Goal: Task Accomplishment & Management: Manage account settings

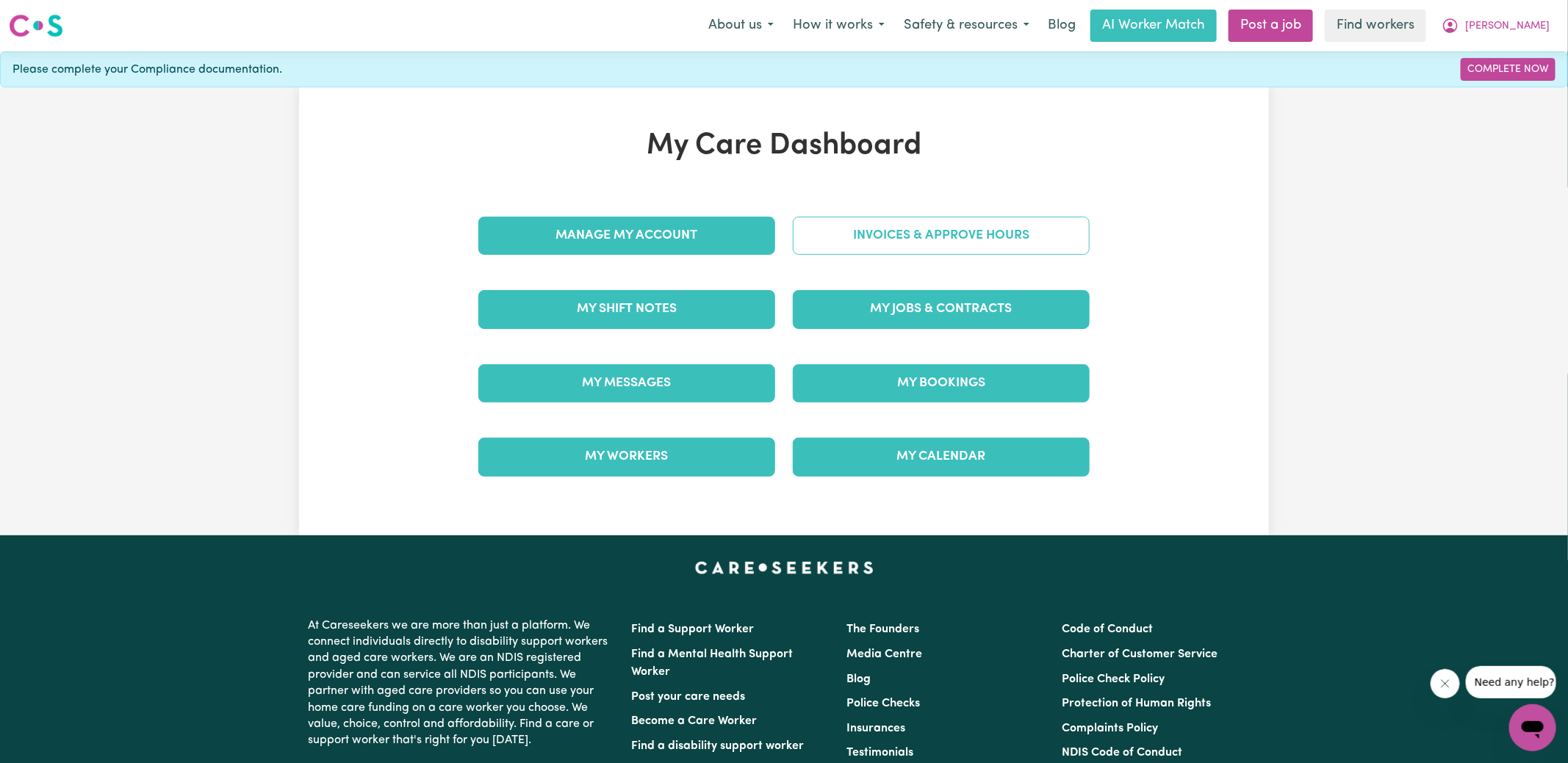
click at [826, 231] on link "Invoices & Approve Hours" at bounding box center [941, 235] width 297 height 38
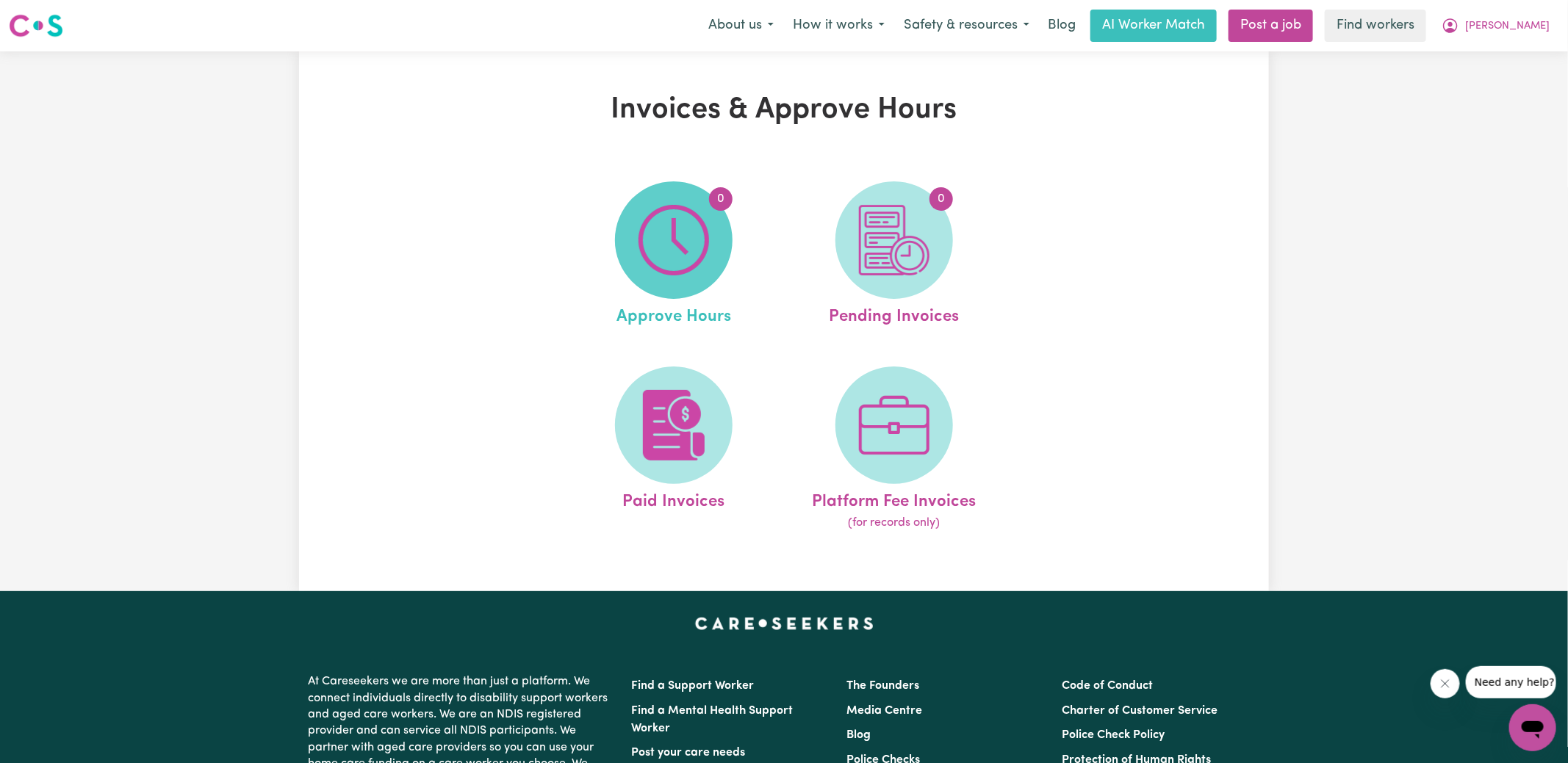
click at [680, 255] on img at bounding box center [673, 240] width 71 height 71
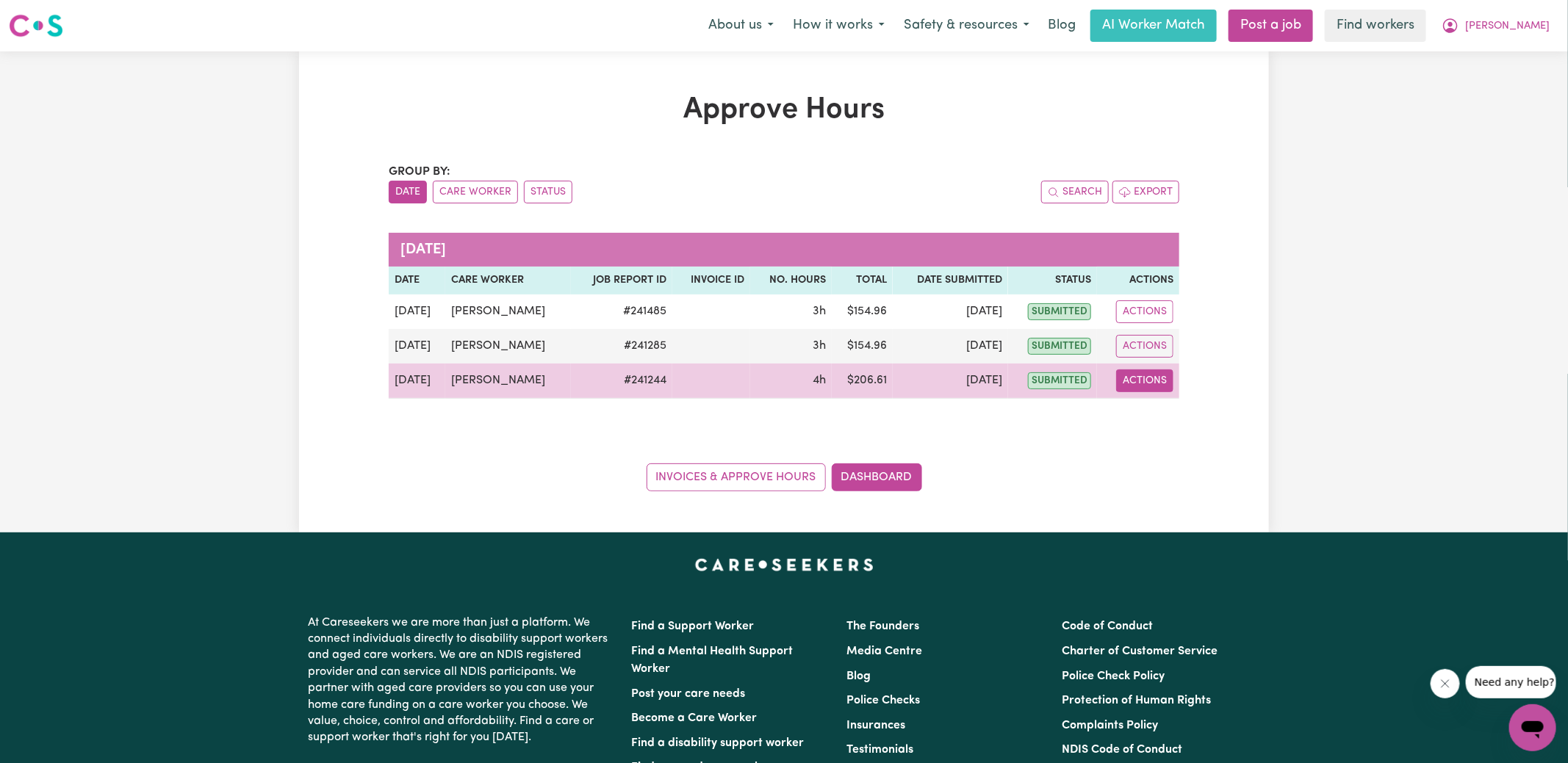
click at [1141, 385] on button "Actions" at bounding box center [1144, 381] width 57 height 23
click at [1159, 423] on link "View Job Report" at bounding box center [1182, 414] width 126 height 30
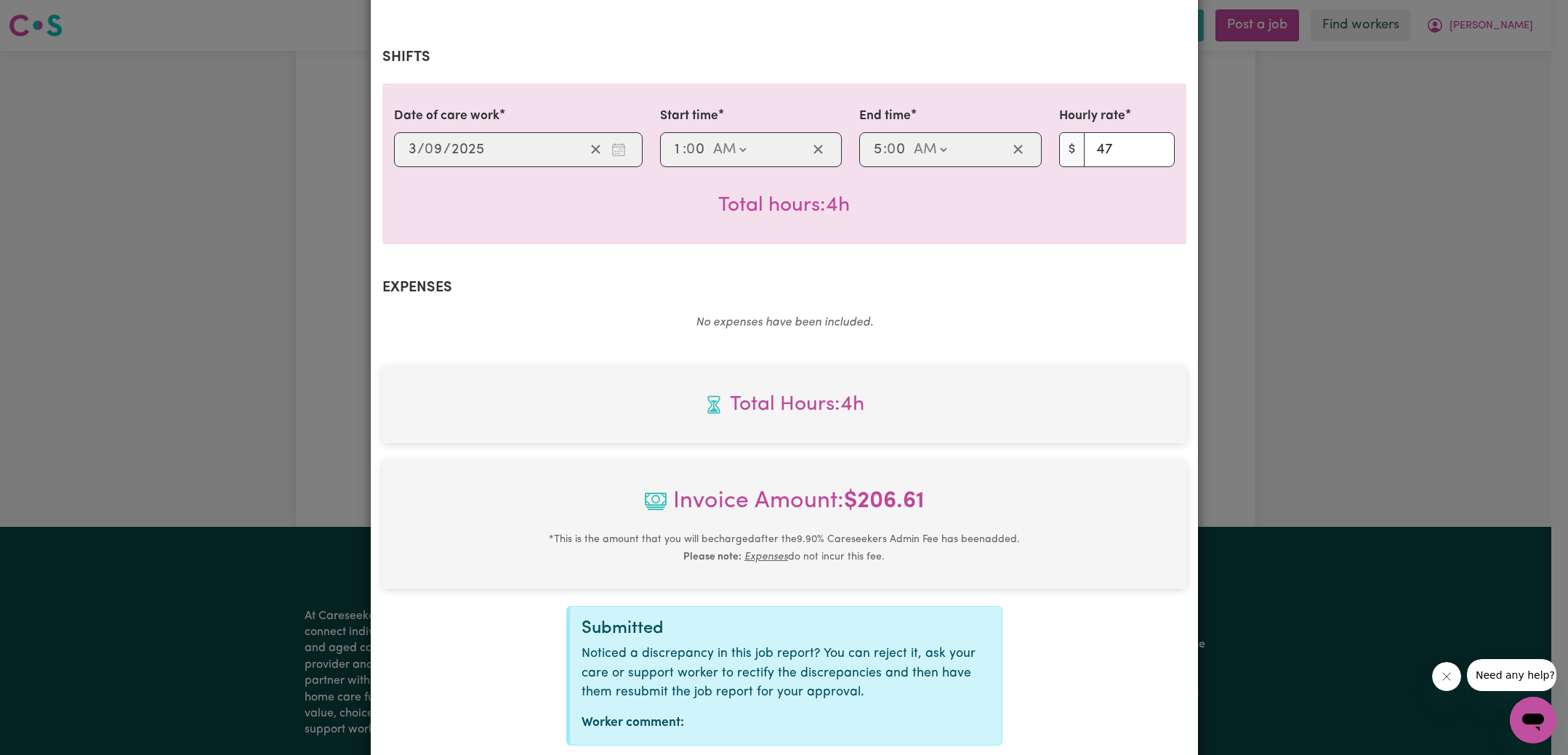
scroll to position [383, 0]
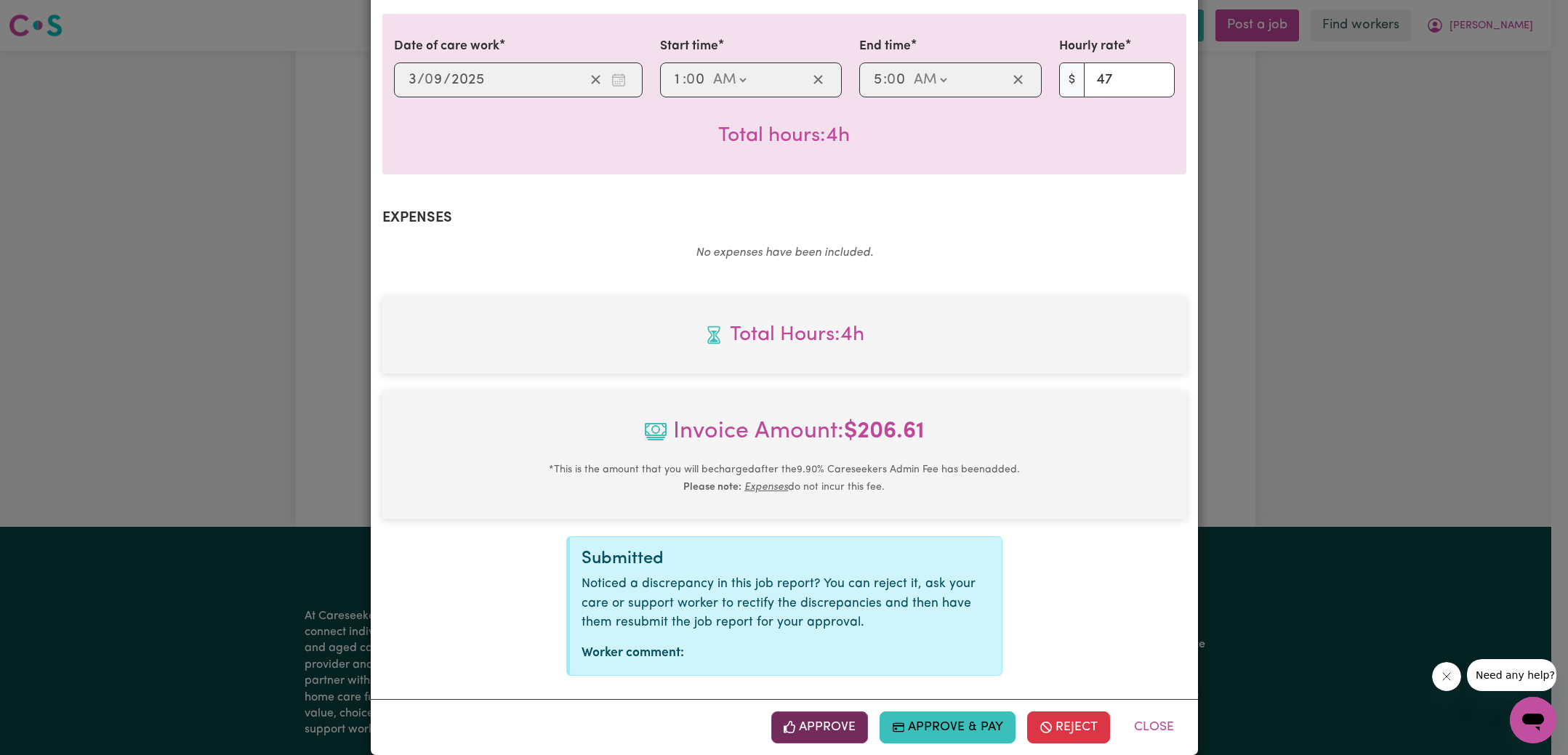
click at [795, 711] on button "Approve" at bounding box center [820, 727] width 98 height 32
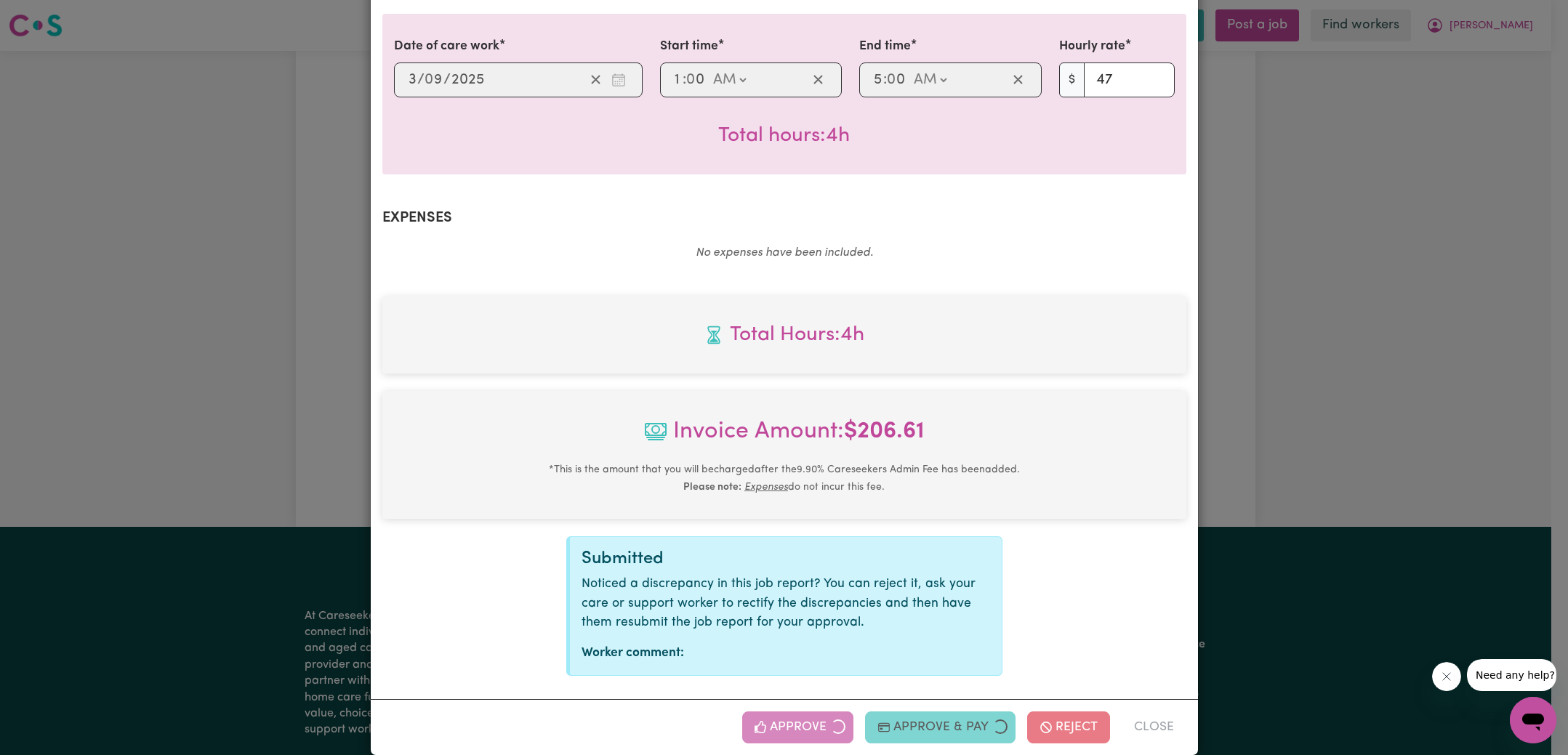
click at [1297, 335] on div "Job Report # 241244 - [PERSON_NAME] Summary Job report # 241244 Client name: [P…" at bounding box center [784, 378] width 1568 height 755
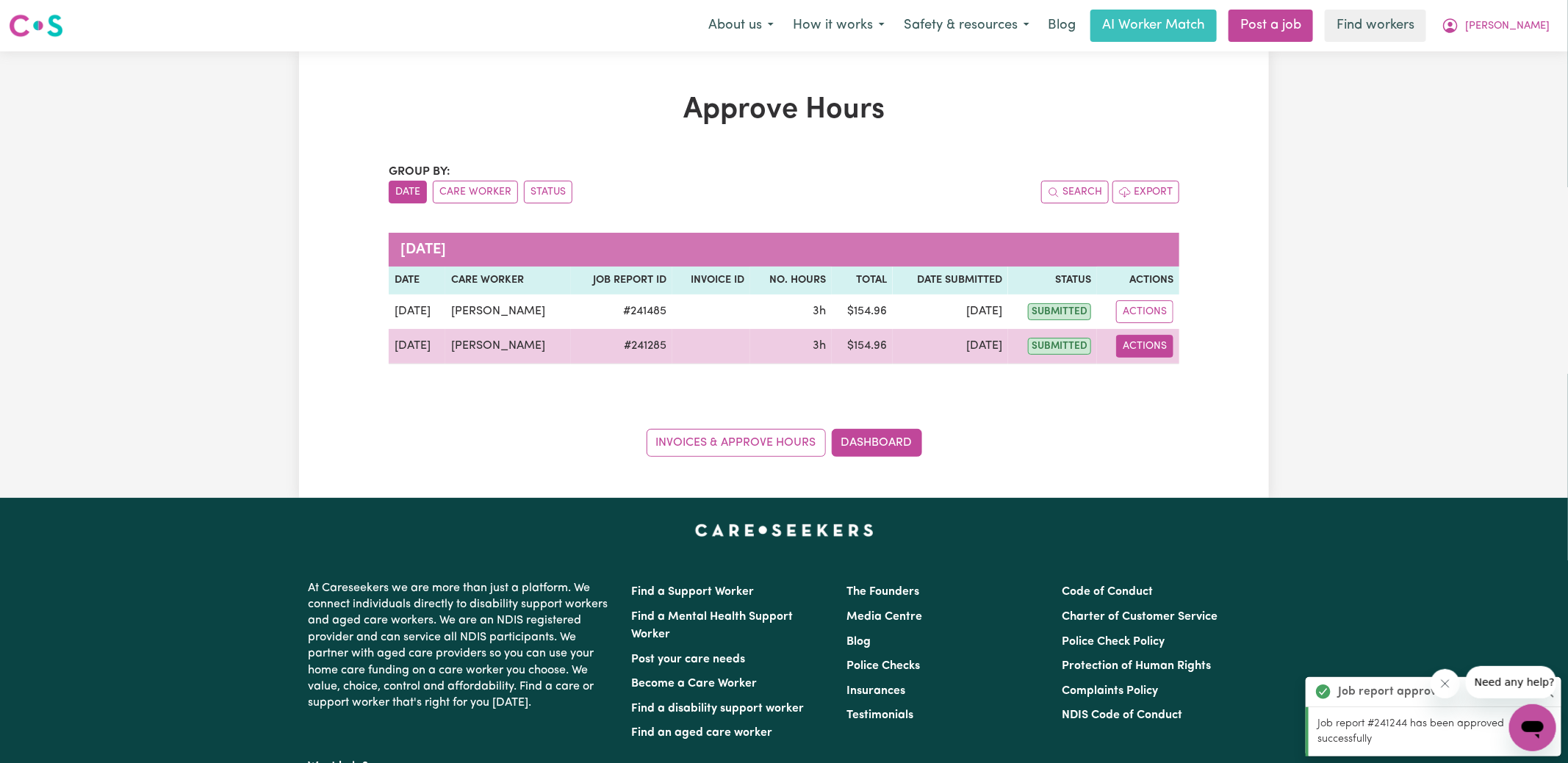
click at [1144, 351] on button "Actions" at bounding box center [1144, 346] width 57 height 23
click at [1156, 382] on link "View Job Report" at bounding box center [1182, 380] width 126 height 30
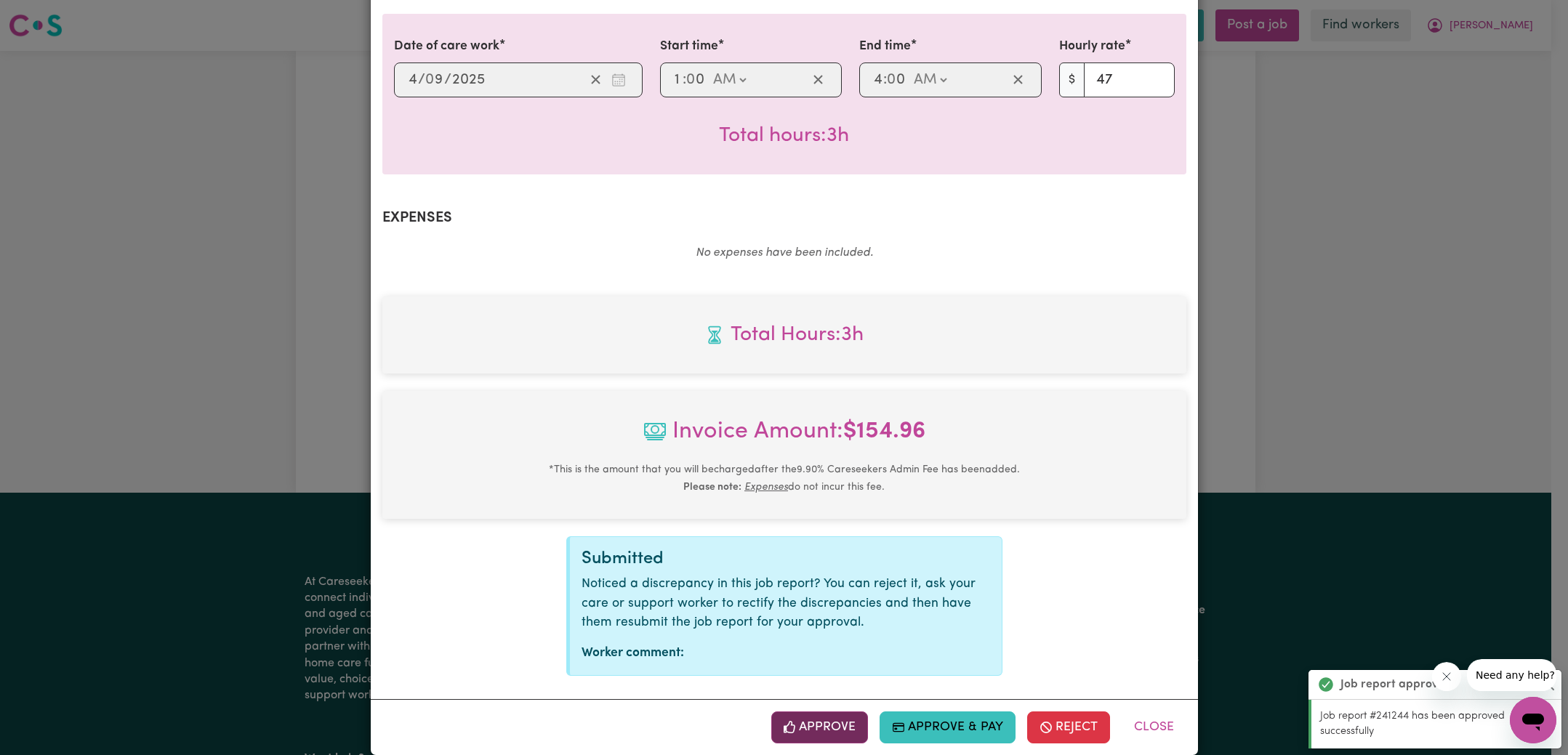
click at [828, 711] on button "Approve" at bounding box center [820, 727] width 98 height 32
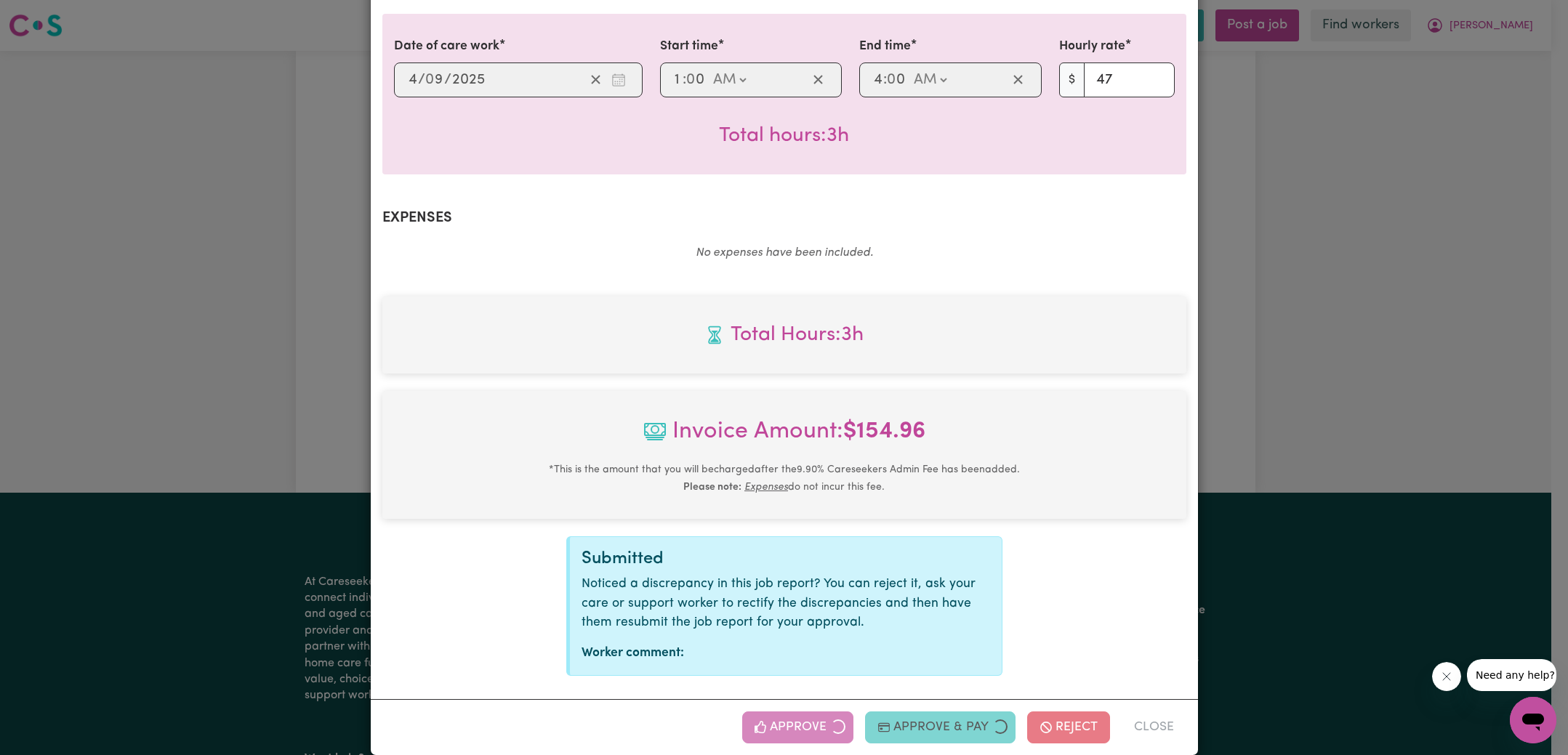
click at [1389, 335] on div "Job Report # 241285 - [PERSON_NAME] Summary Job report # 241285 Client name: [P…" at bounding box center [784, 378] width 1568 height 755
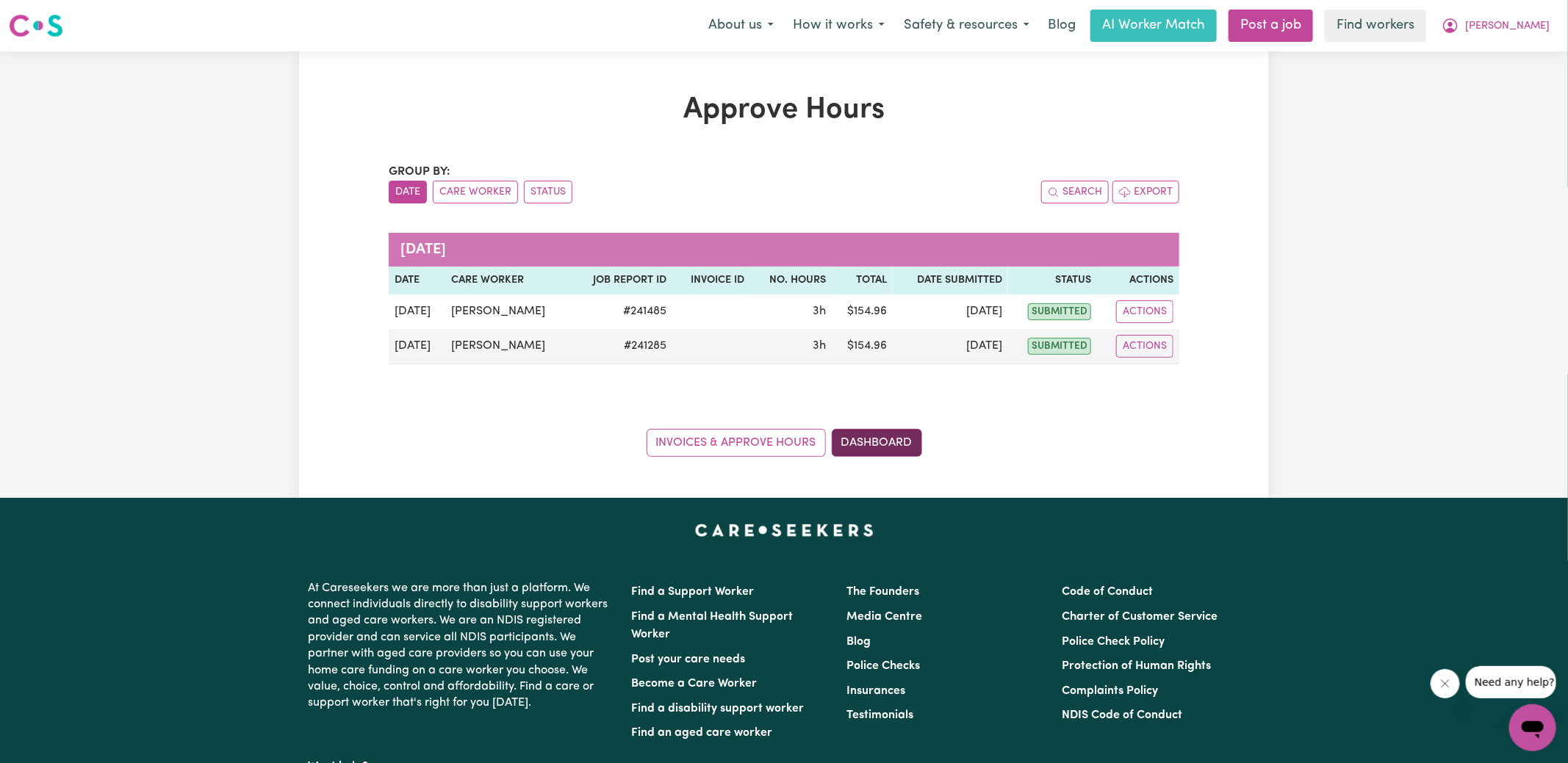
click at [848, 439] on link "Dashboard" at bounding box center [877, 443] width 90 height 28
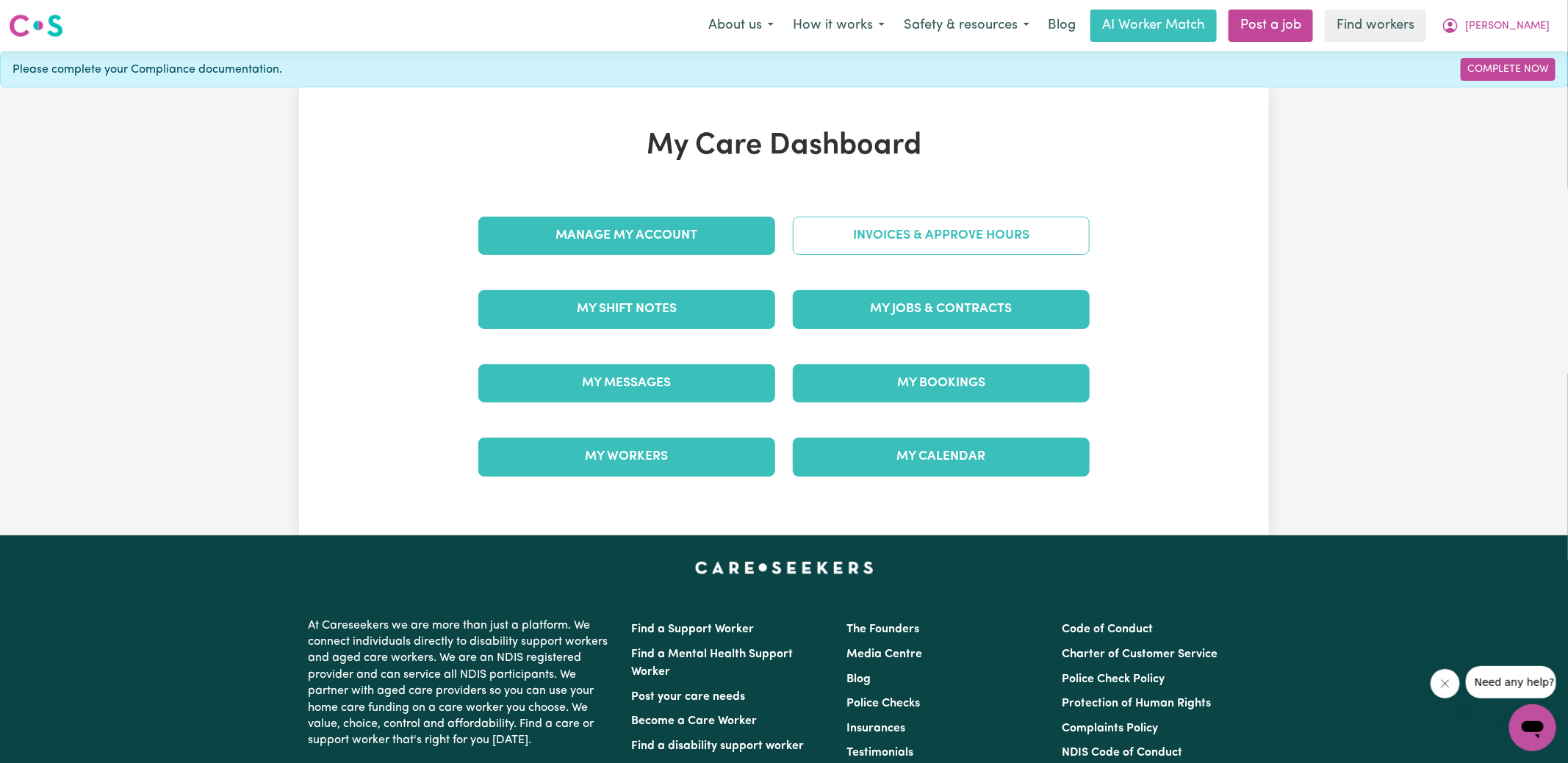
click at [905, 234] on link "Invoices & Approve Hours" at bounding box center [941, 235] width 297 height 38
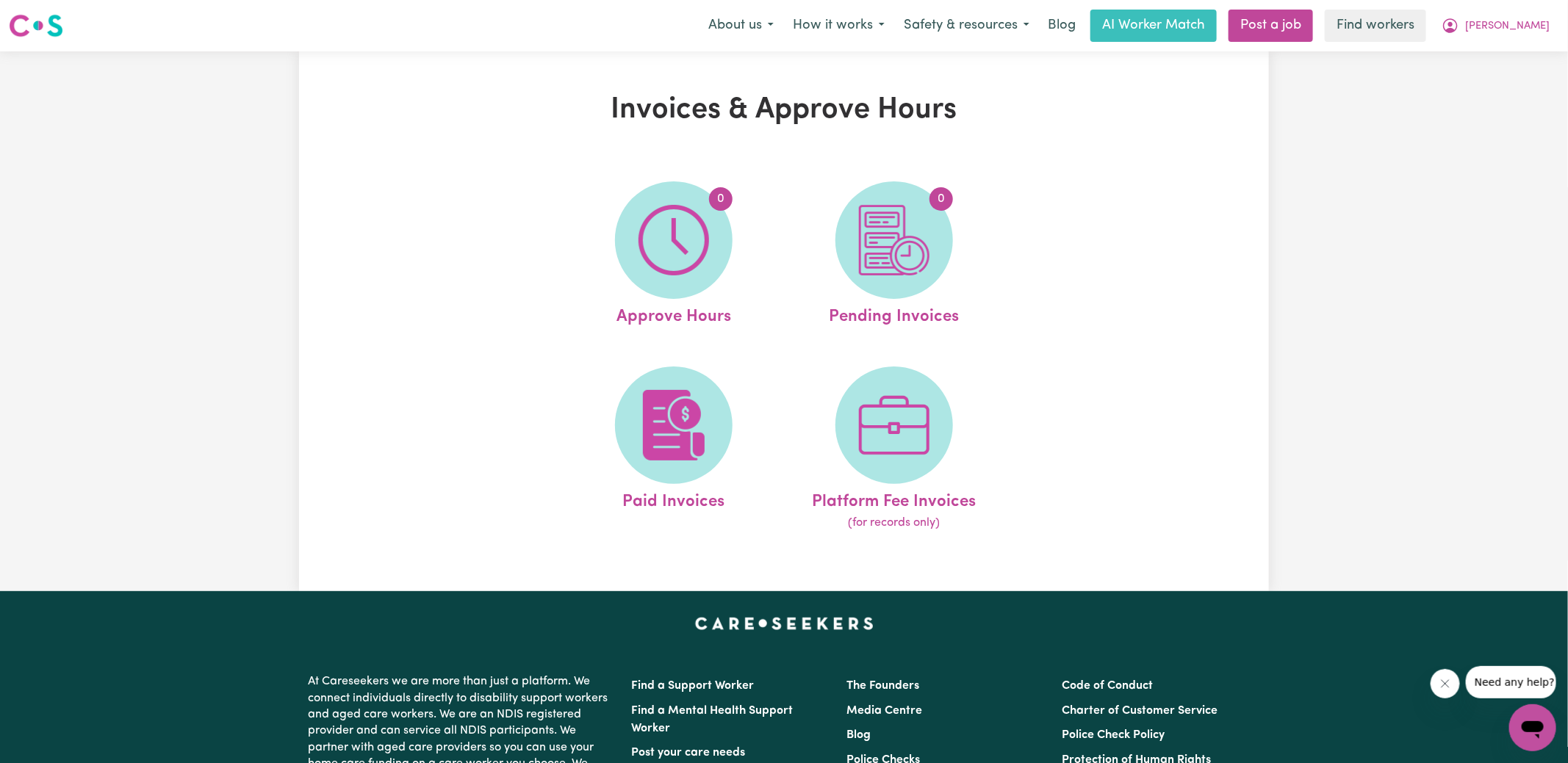
click at [913, 248] on img at bounding box center [894, 240] width 71 height 71
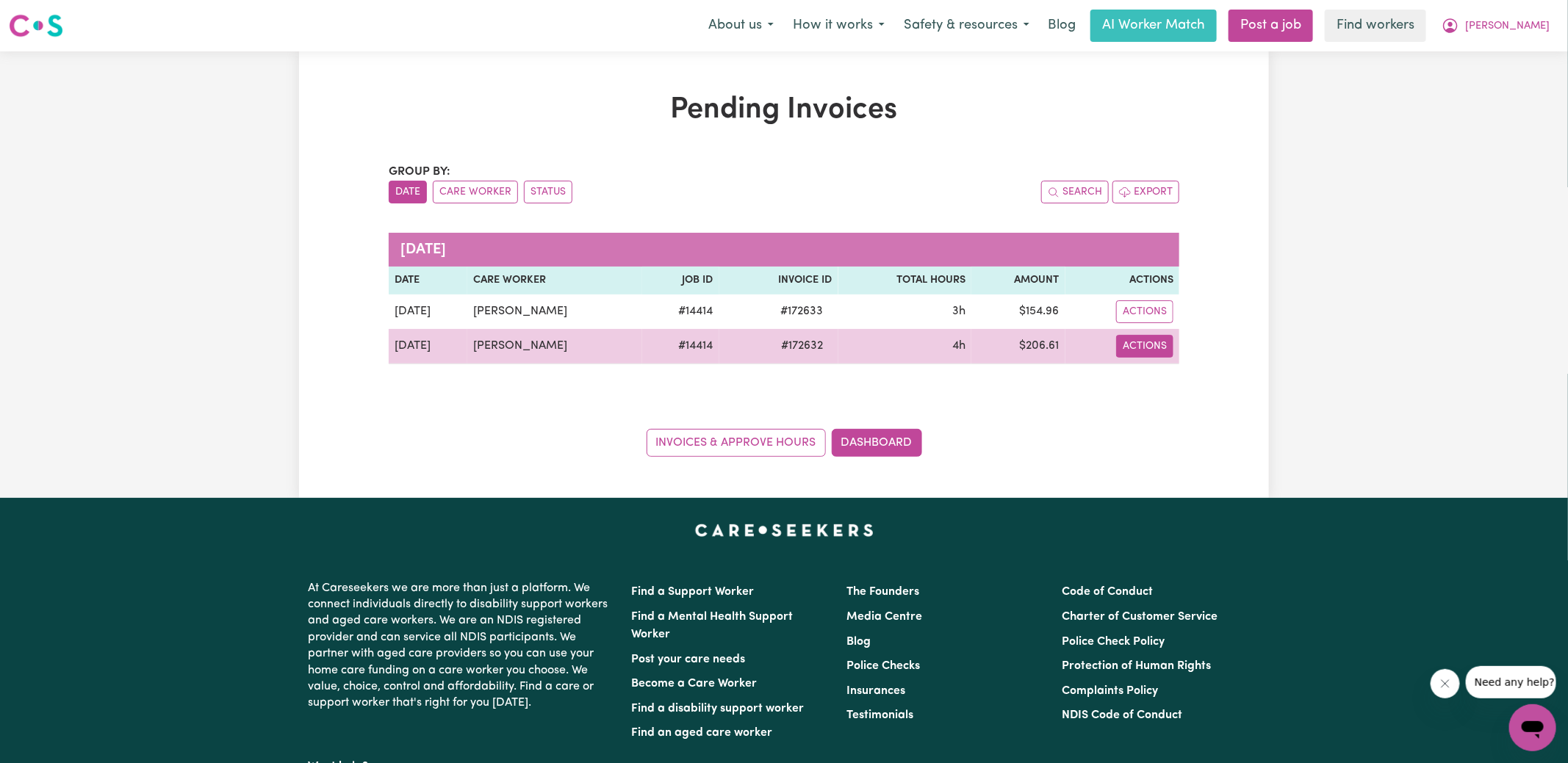
click at [1161, 348] on button "Actions" at bounding box center [1144, 346] width 57 height 23
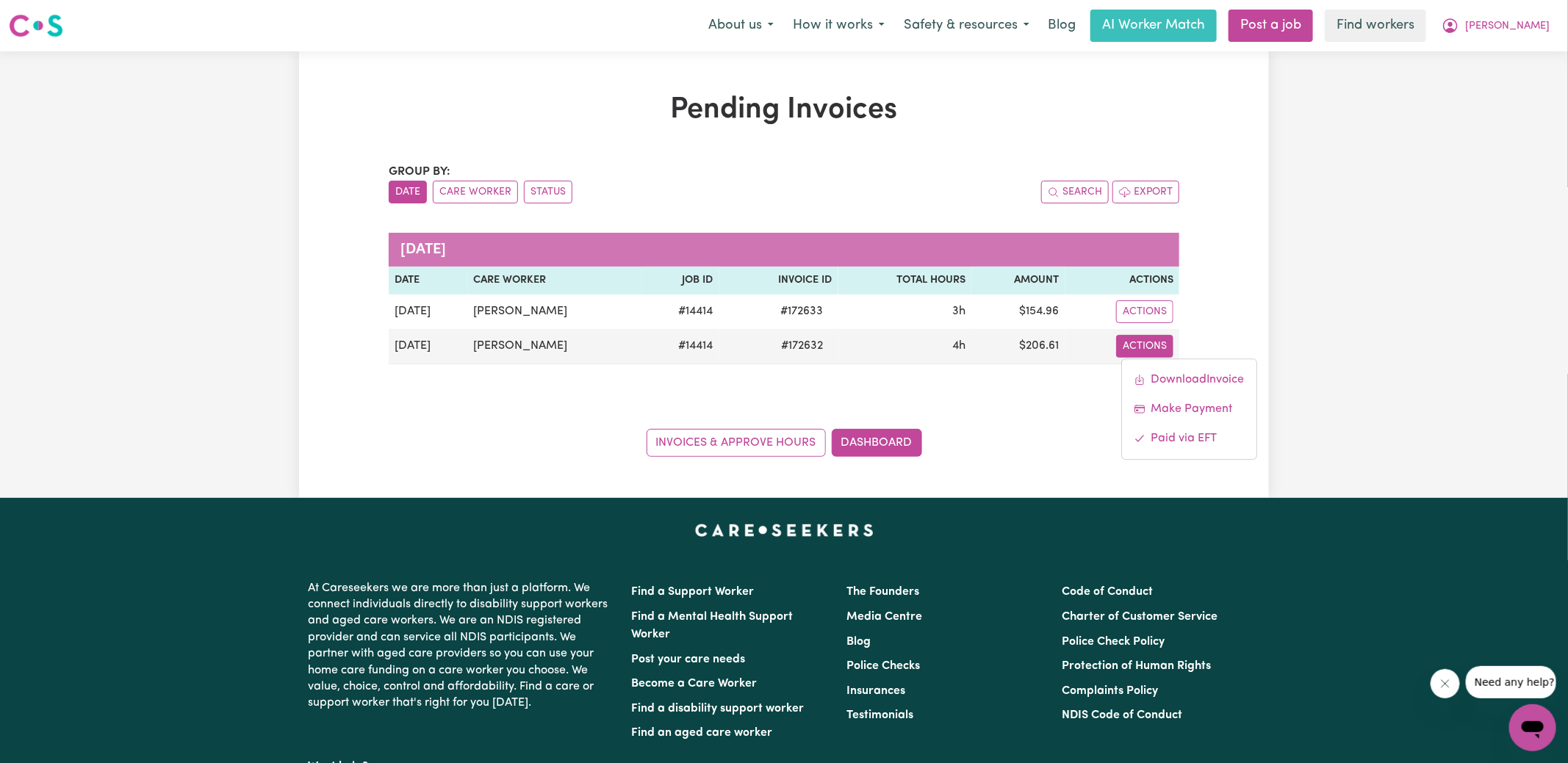
click at [1303, 243] on div "Pending Invoices Group by: Date Care Worker Status Search Export [DATE] Date Ca…" at bounding box center [784, 275] width 1568 height 447
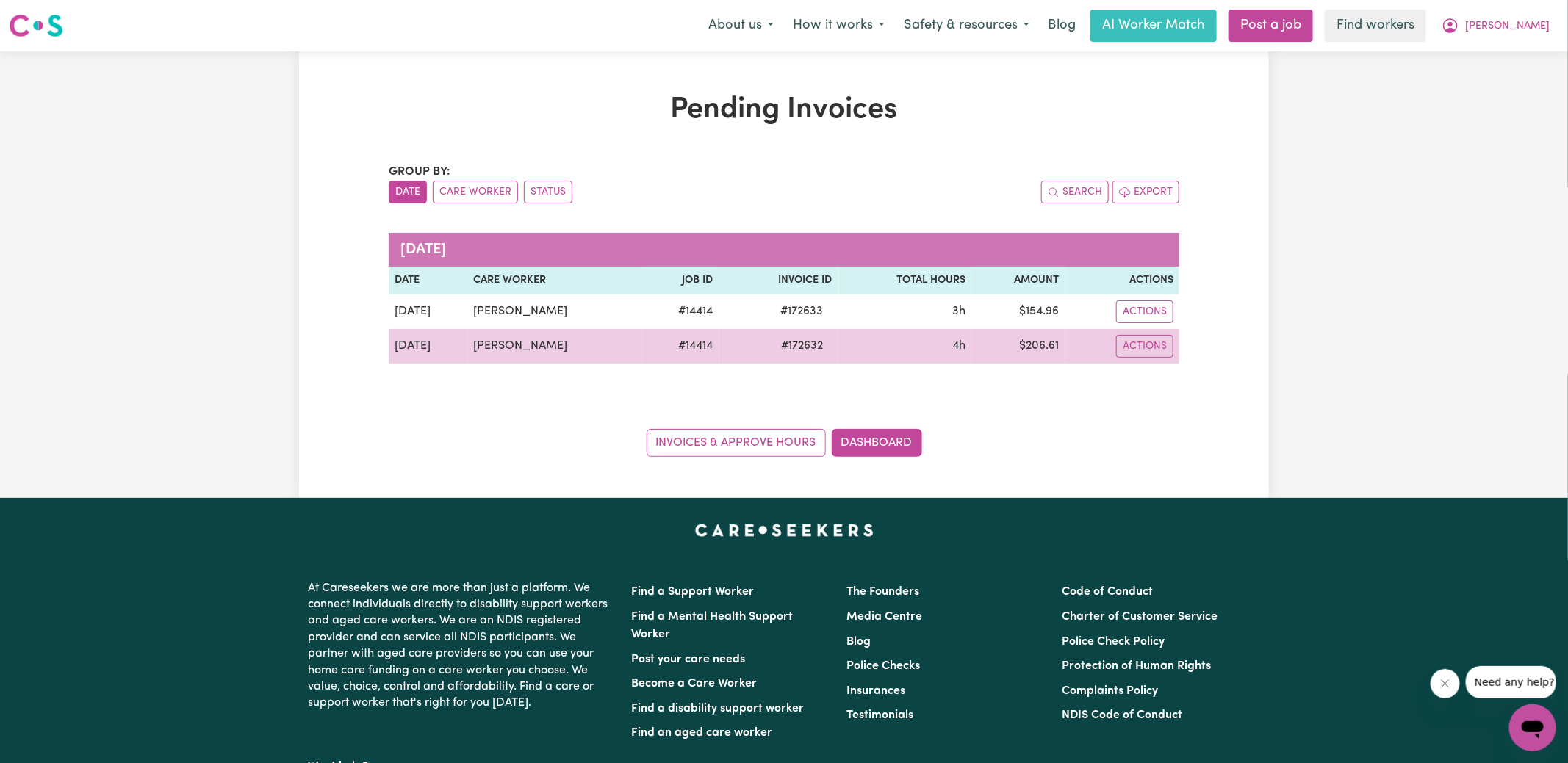
click at [795, 340] on span "# 172632" at bounding box center [802, 346] width 59 height 18
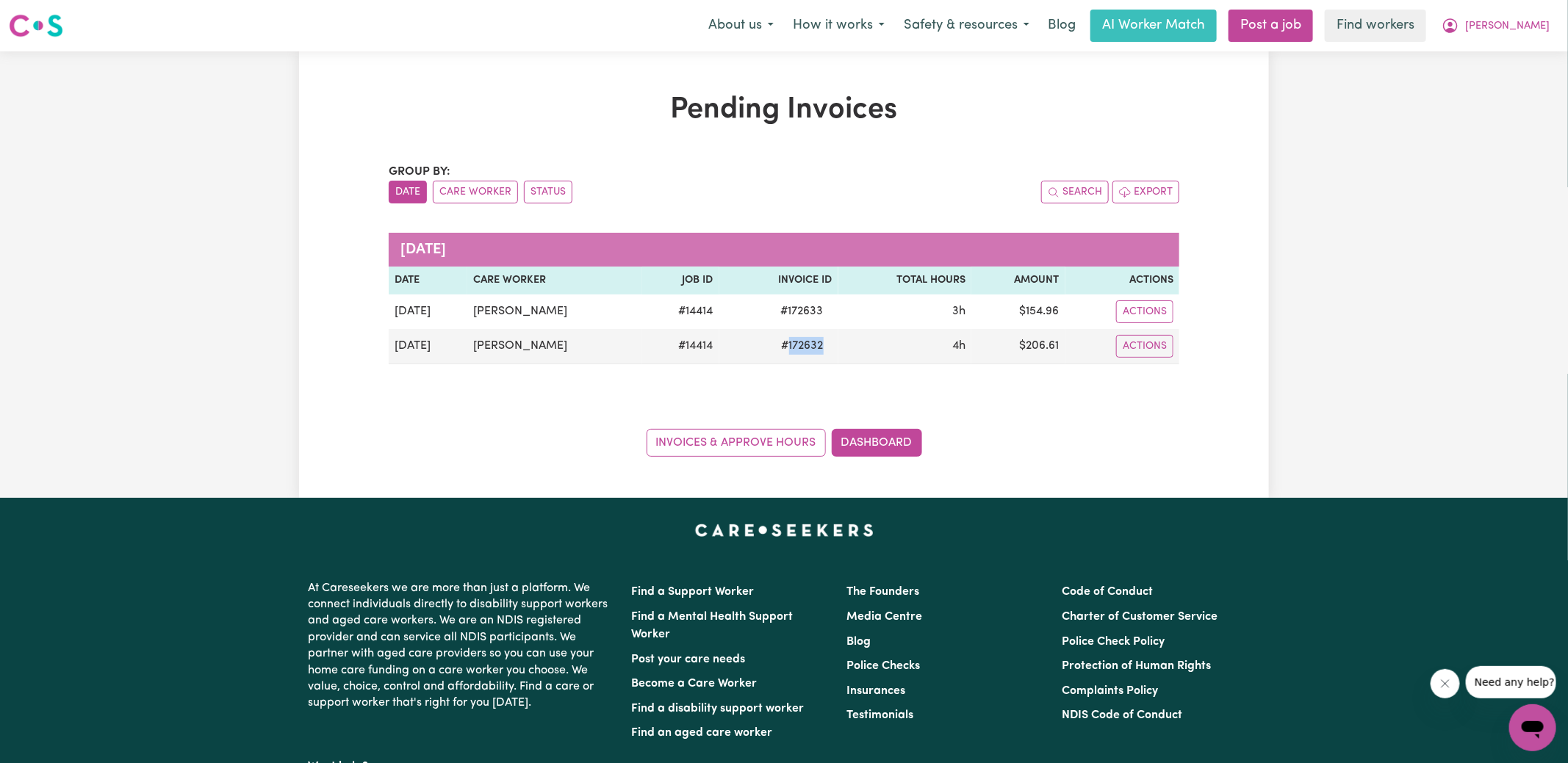
copy span "172632"
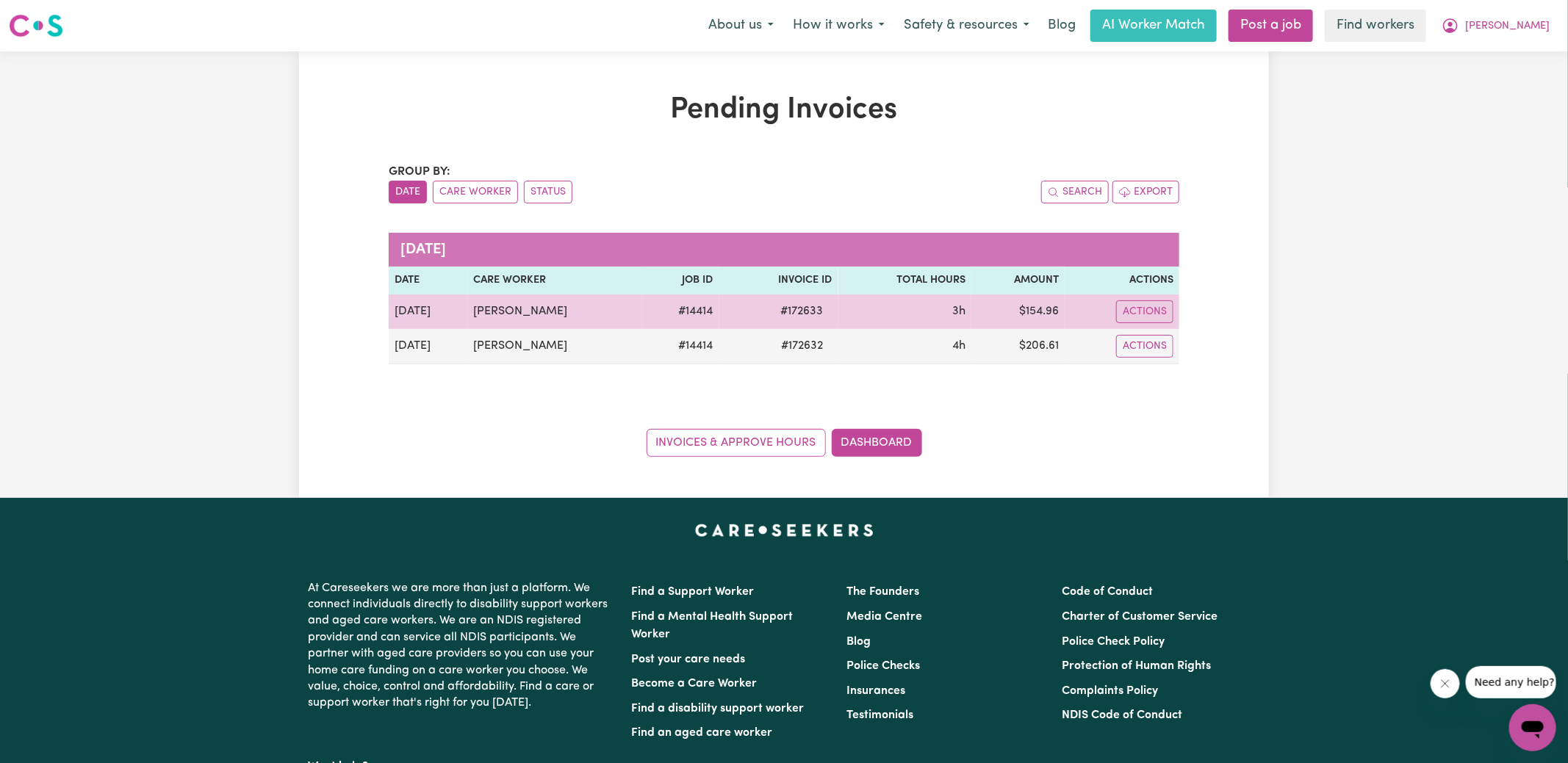
click at [791, 311] on span "# 172633" at bounding box center [802, 311] width 60 height 18
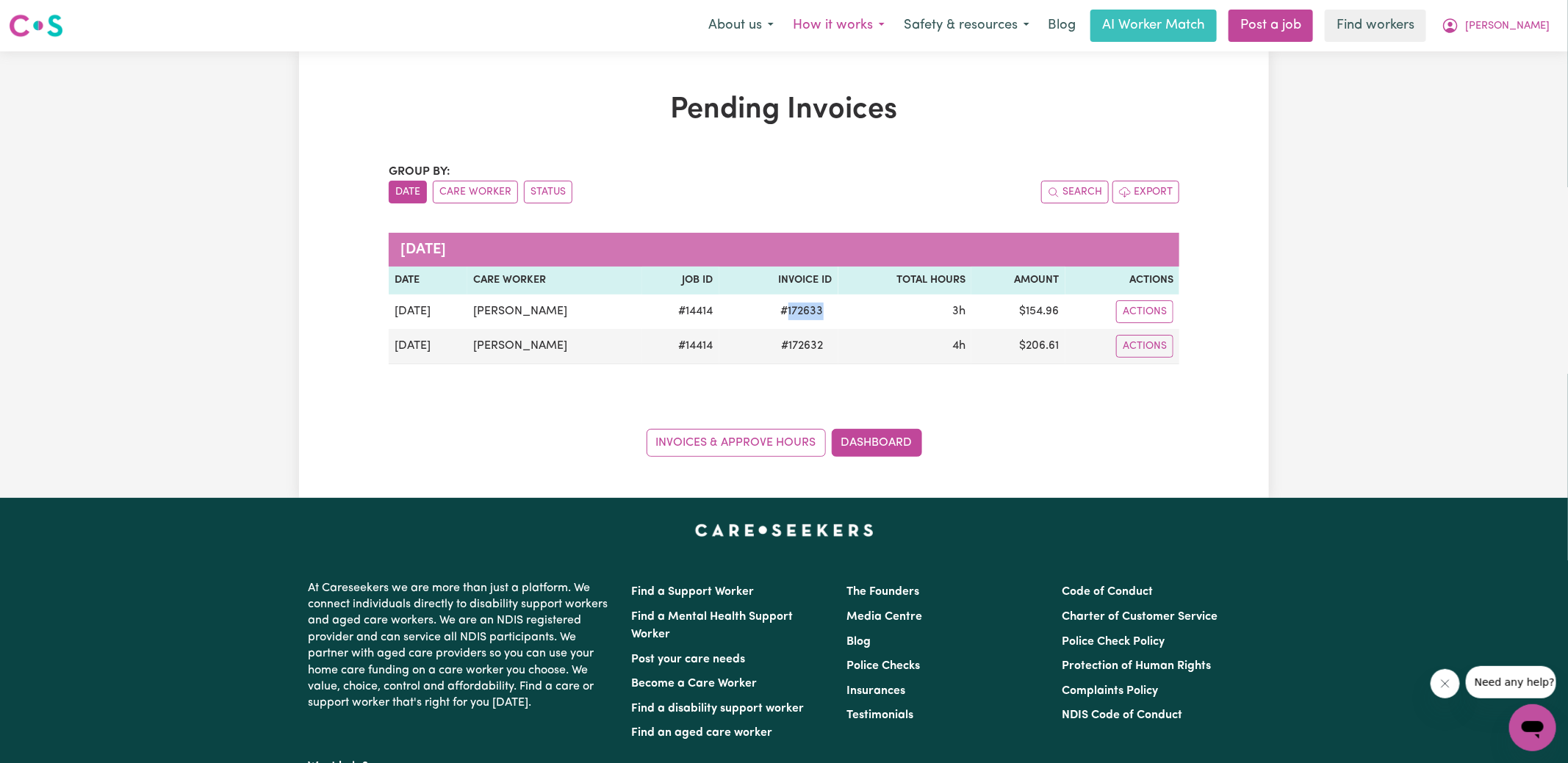
copy span "172633"
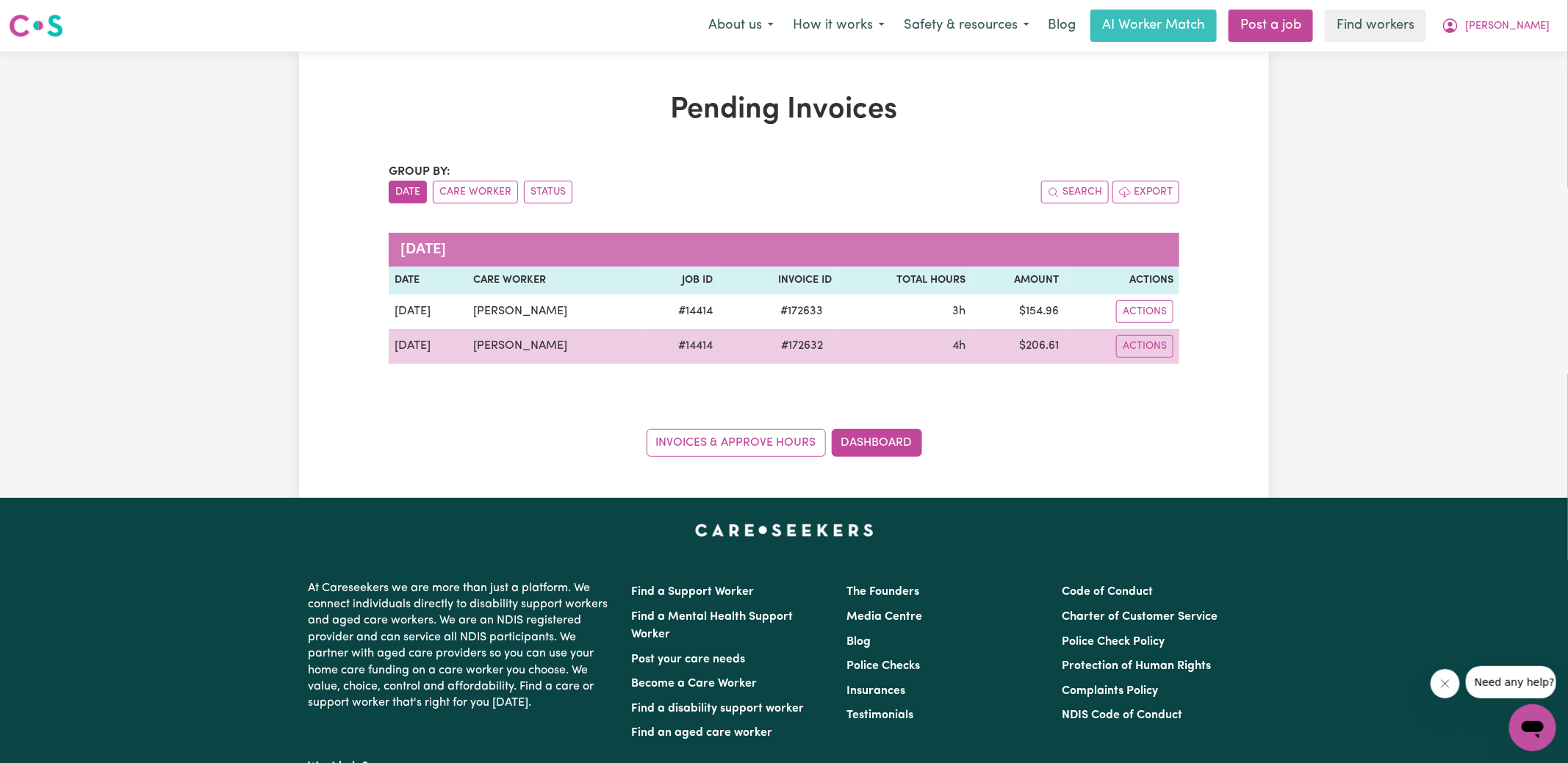
click at [1037, 347] on td "$ 206.61" at bounding box center [1018, 346] width 93 height 35
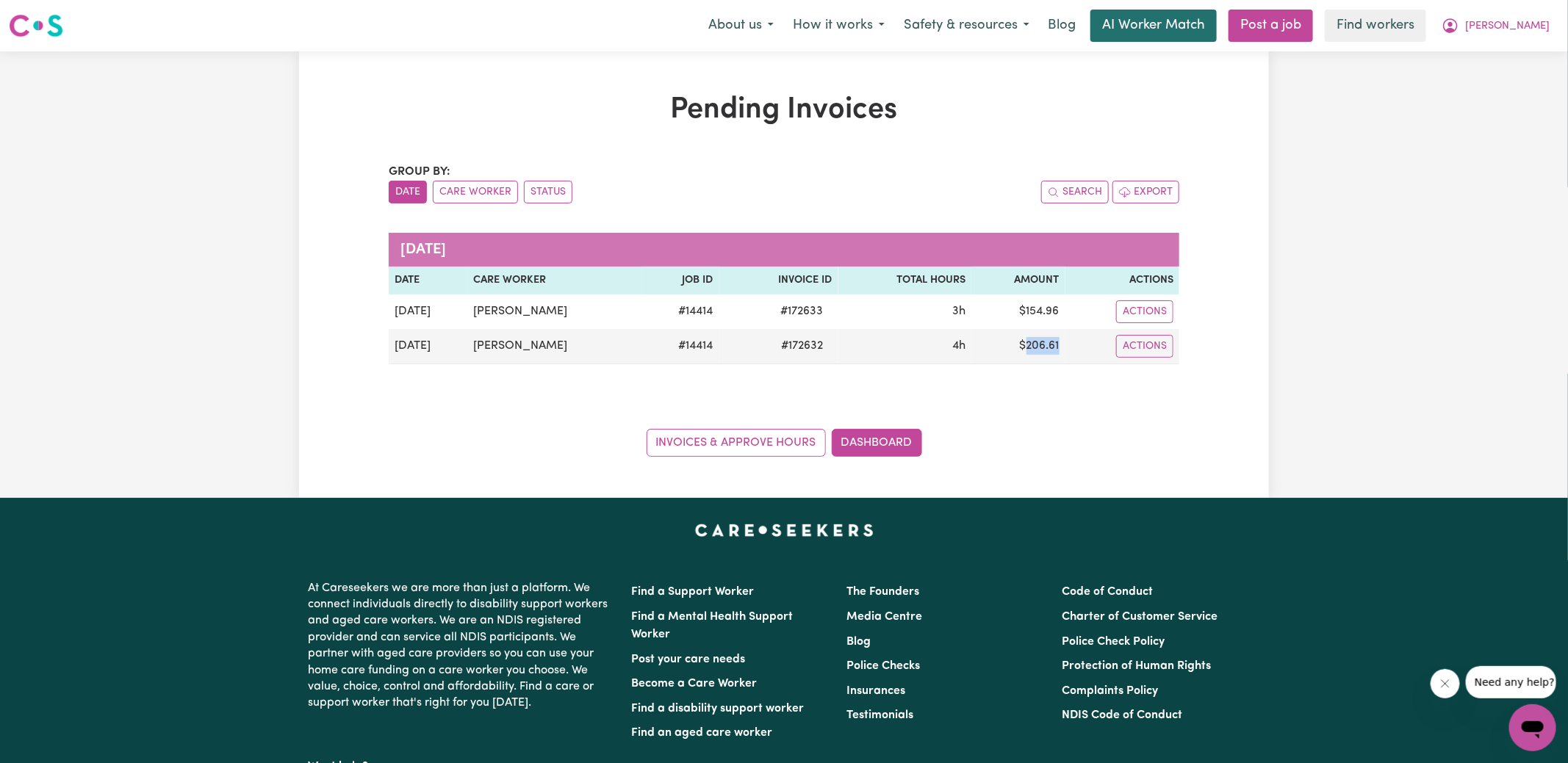
copy td "206.61"
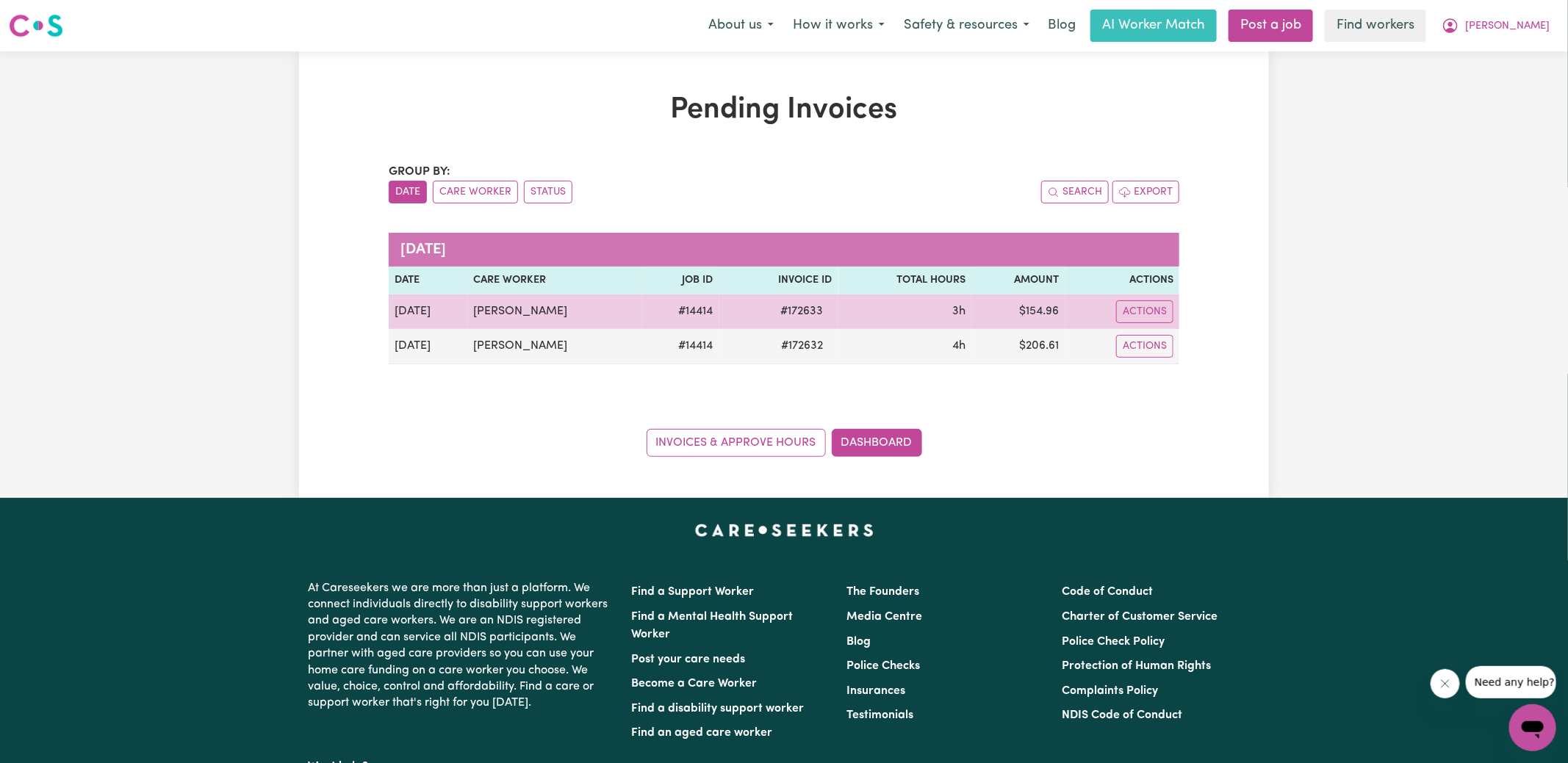
click at [1027, 312] on td "$ 154.96" at bounding box center [1018, 312] width 93 height 35
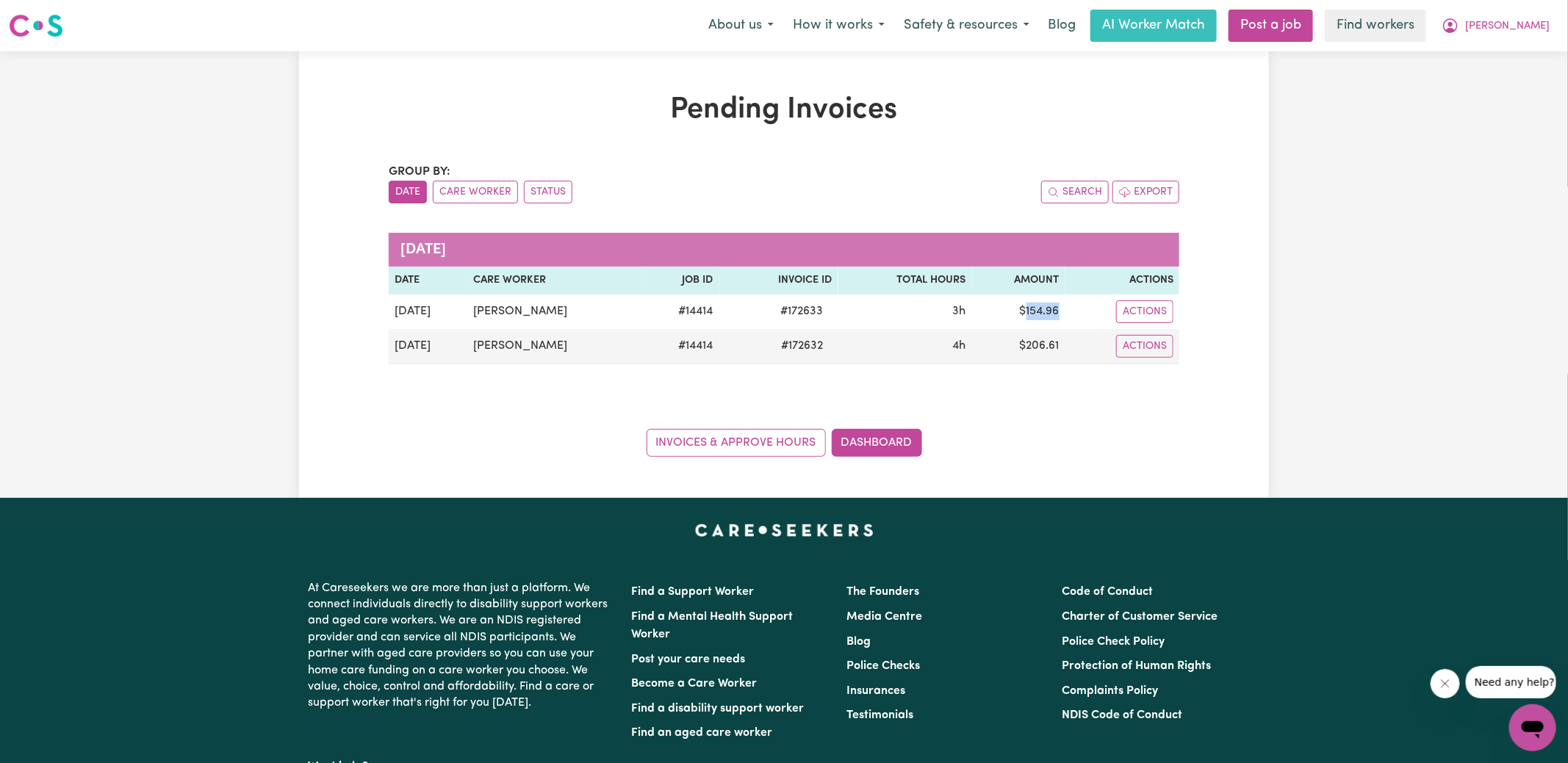
copy td "154.96"
click at [1458, 25] on icon "My Account" at bounding box center [1450, 25] width 14 height 14
click at [1489, 88] on link "Logout" at bounding box center [1500, 84] width 116 height 28
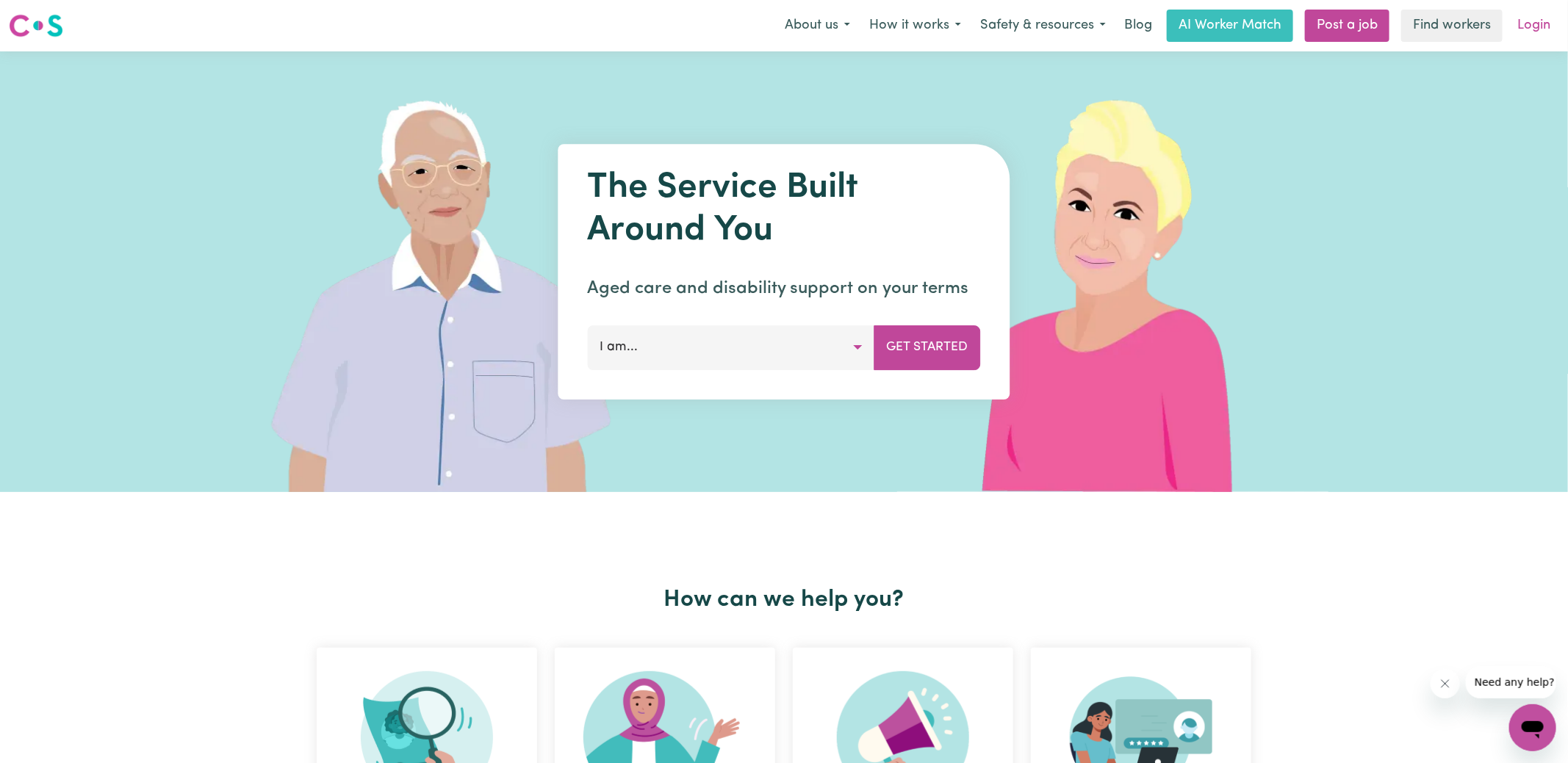
click at [1520, 28] on link "Login" at bounding box center [1534, 25] width 51 height 32
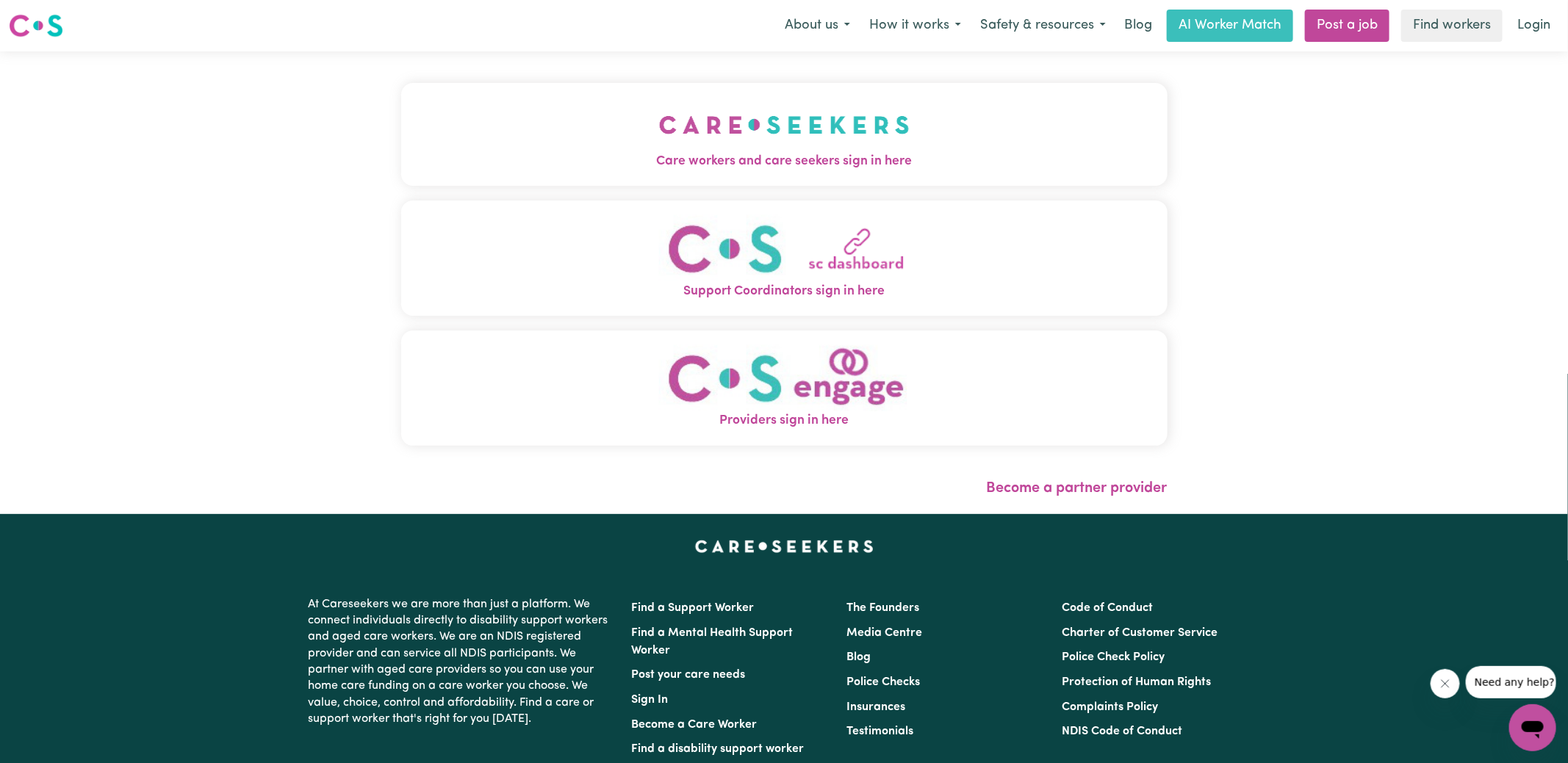
click at [524, 148] on button "Care workers and care seekers sign in here" at bounding box center [784, 134] width 767 height 103
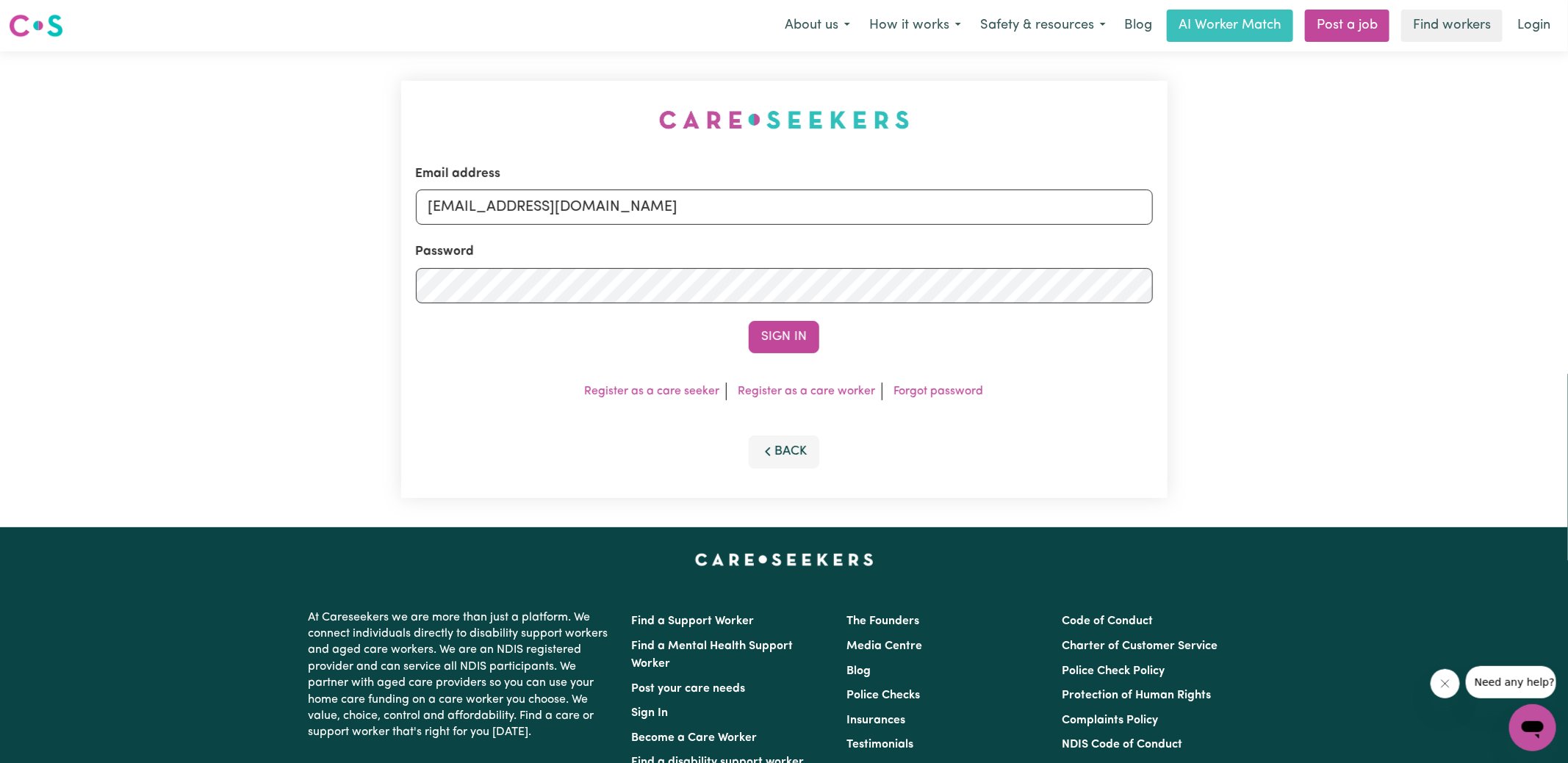
click at [379, 106] on div "Email address [EMAIL_ADDRESS][DOMAIN_NAME] Password Sign In Register as a care …" at bounding box center [784, 290] width 1568 height 476
drag, startPoint x: 502, startPoint y: 209, endPoint x: 1408, endPoint y: 301, distance: 910.7
click at [1408, 301] on div "Email address [EMAIL_ADDRESS][DOMAIN_NAME] Password Sign In Register as a care …" at bounding box center [784, 290] width 1568 height 476
type input "[EMAIL_ADDRESS][DOMAIN_NAME]"
click at [749, 321] on button "Sign In" at bounding box center [784, 337] width 71 height 32
